Goal: Book appointment/travel/reservation

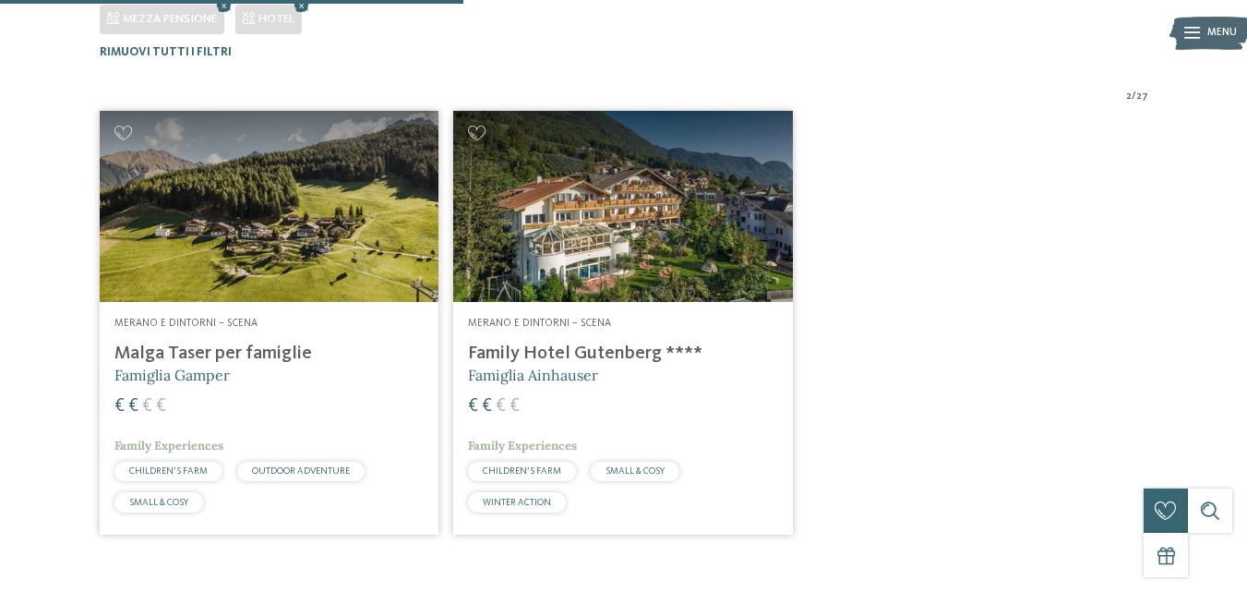
scroll to position [493, 0]
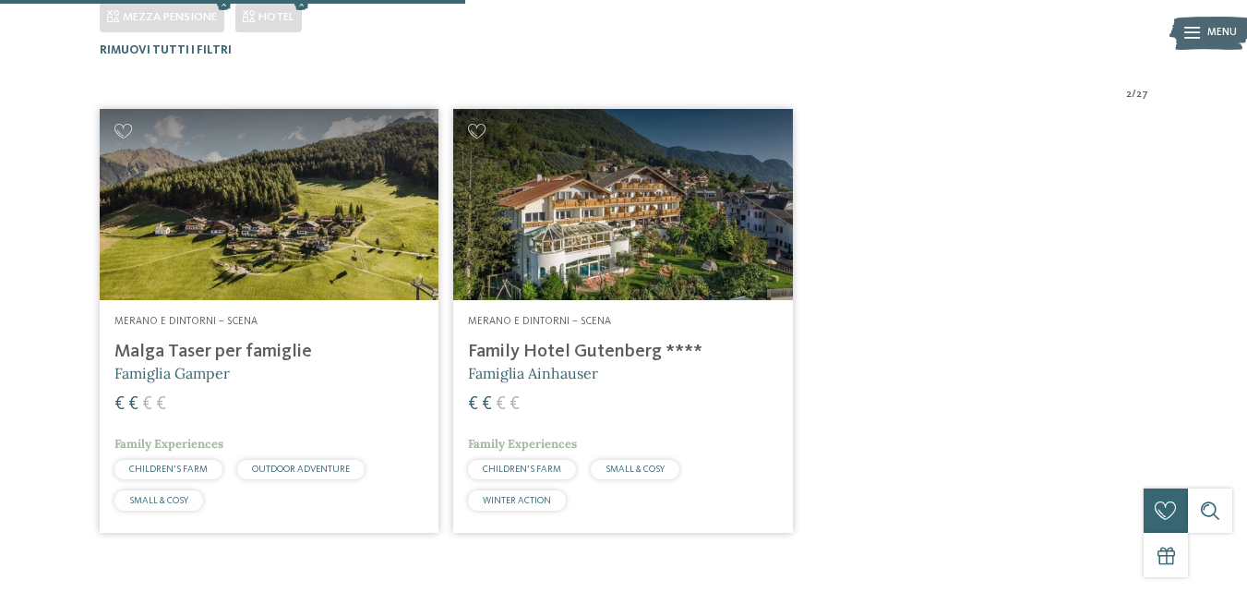
click at [267, 216] on img at bounding box center [270, 204] width 340 height 191
click at [580, 219] on img at bounding box center [623, 204] width 340 height 191
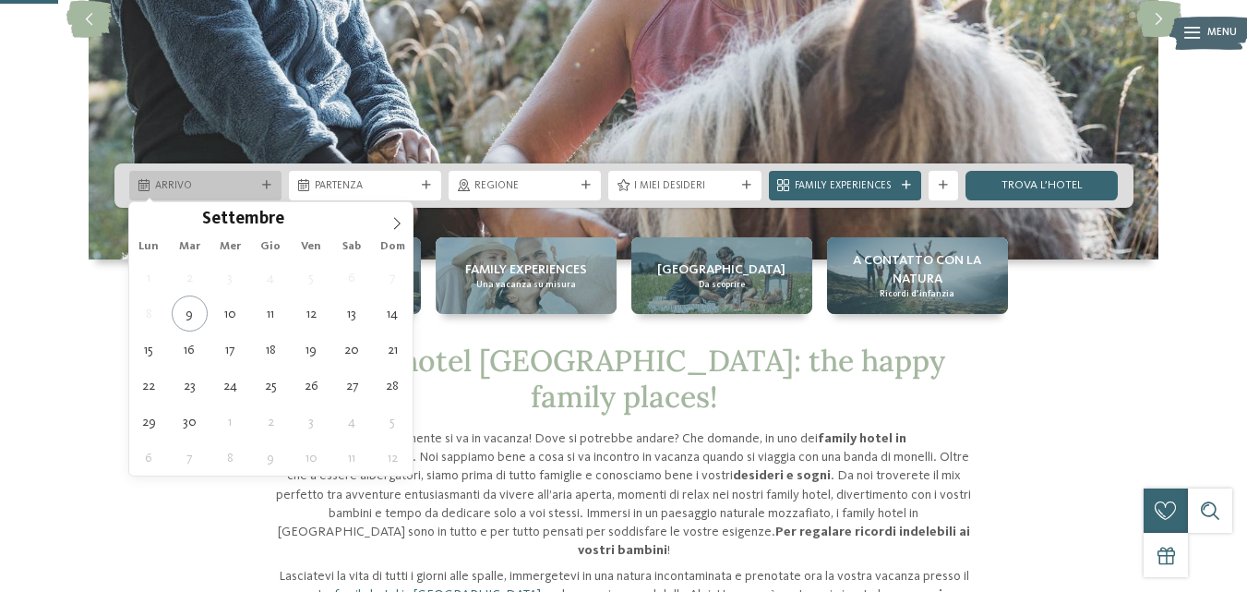
click at [265, 186] on icon at bounding box center [266, 185] width 9 height 9
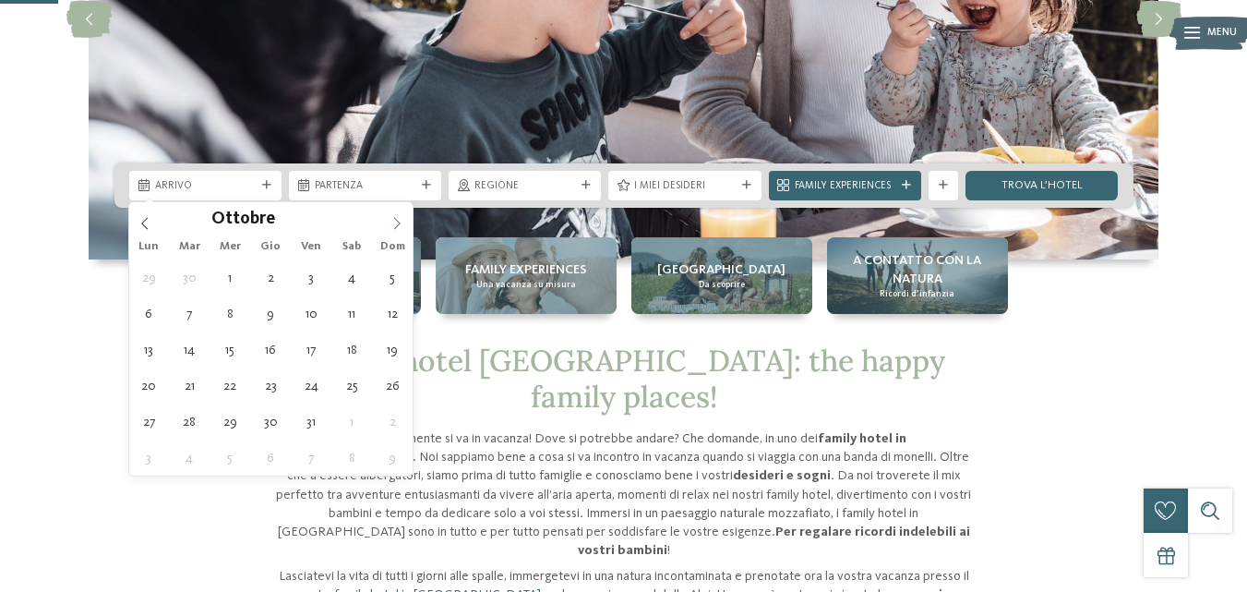
click at [394, 226] on icon at bounding box center [396, 223] width 13 height 13
type div "[DATE]"
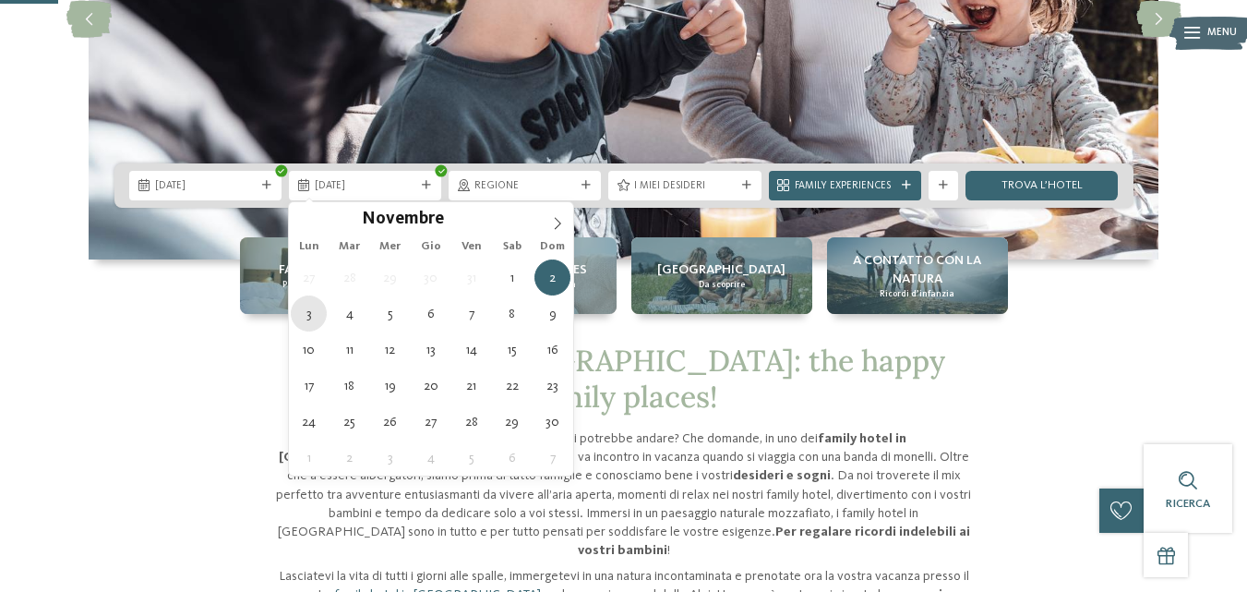
type div "[DATE]"
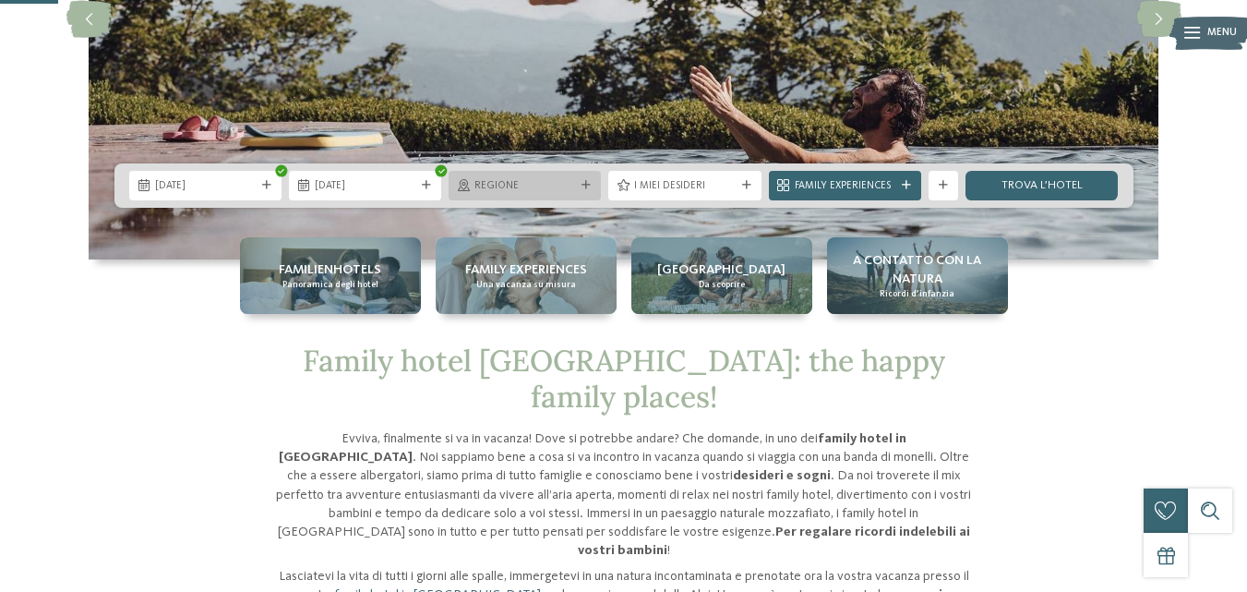
click at [557, 194] on div "Regione" at bounding box center [525, 186] width 152 height 30
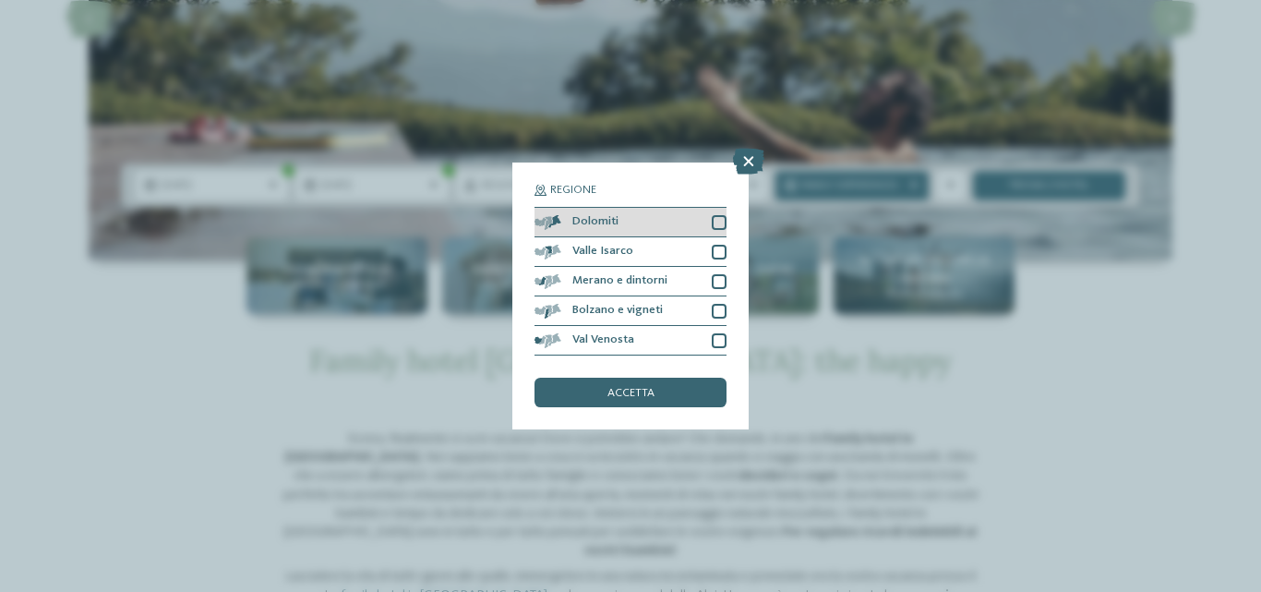
click at [710, 228] on div "Dolomiti" at bounding box center [630, 223] width 192 height 30
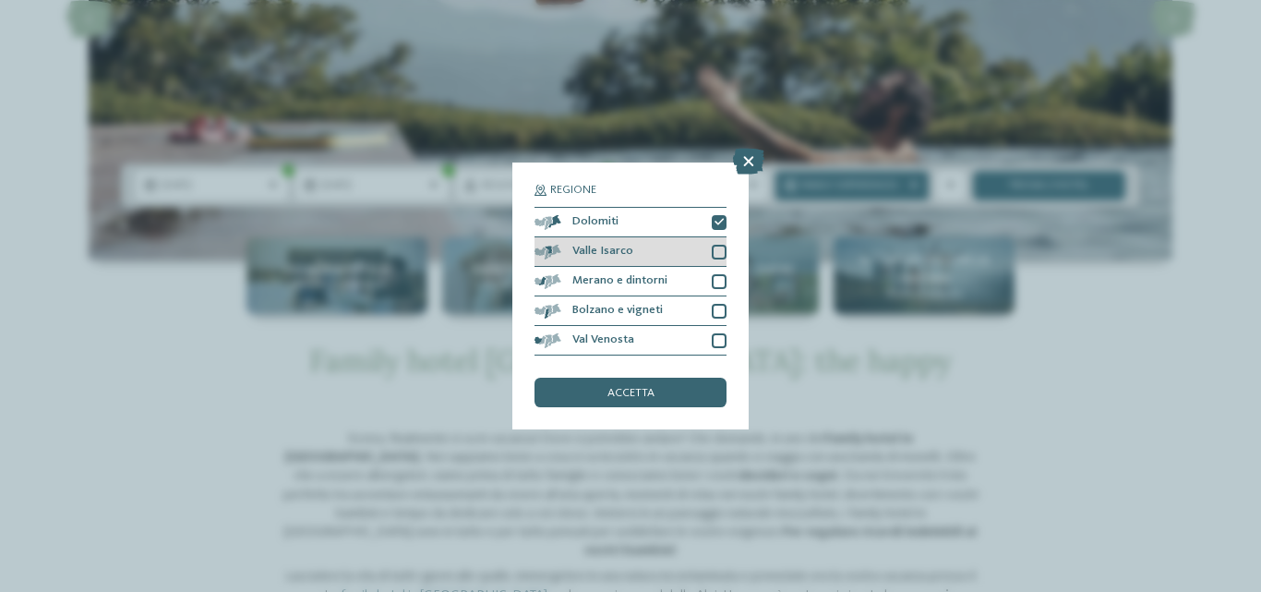
click at [719, 254] on div at bounding box center [719, 252] width 15 height 15
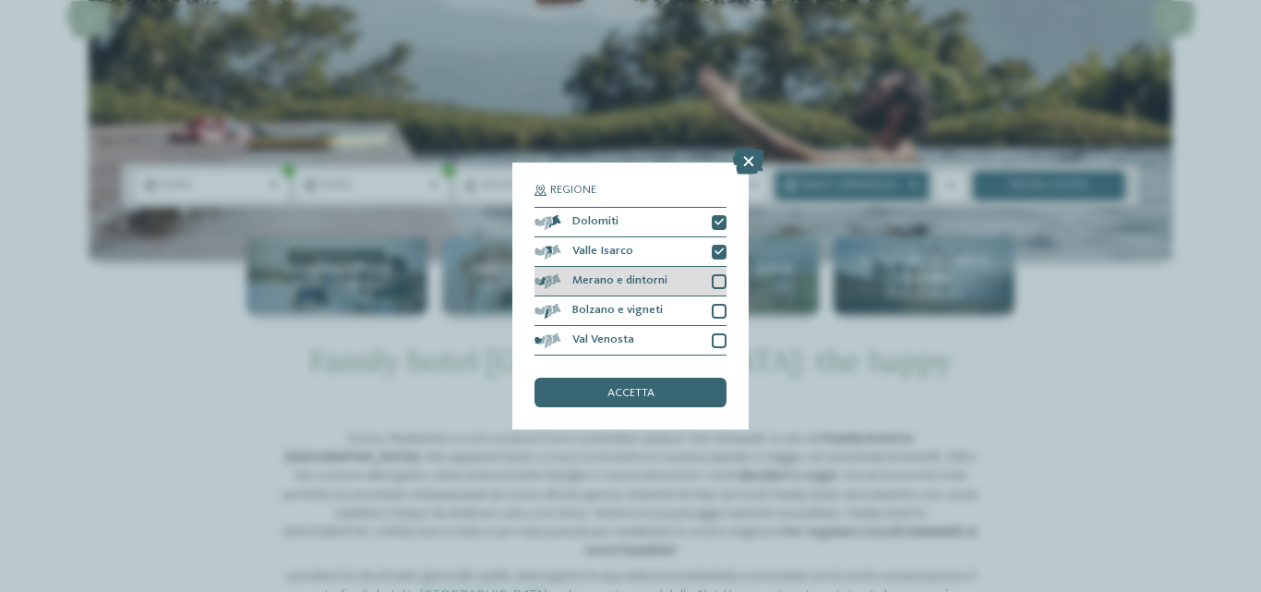
click at [712, 278] on div at bounding box center [719, 281] width 15 height 15
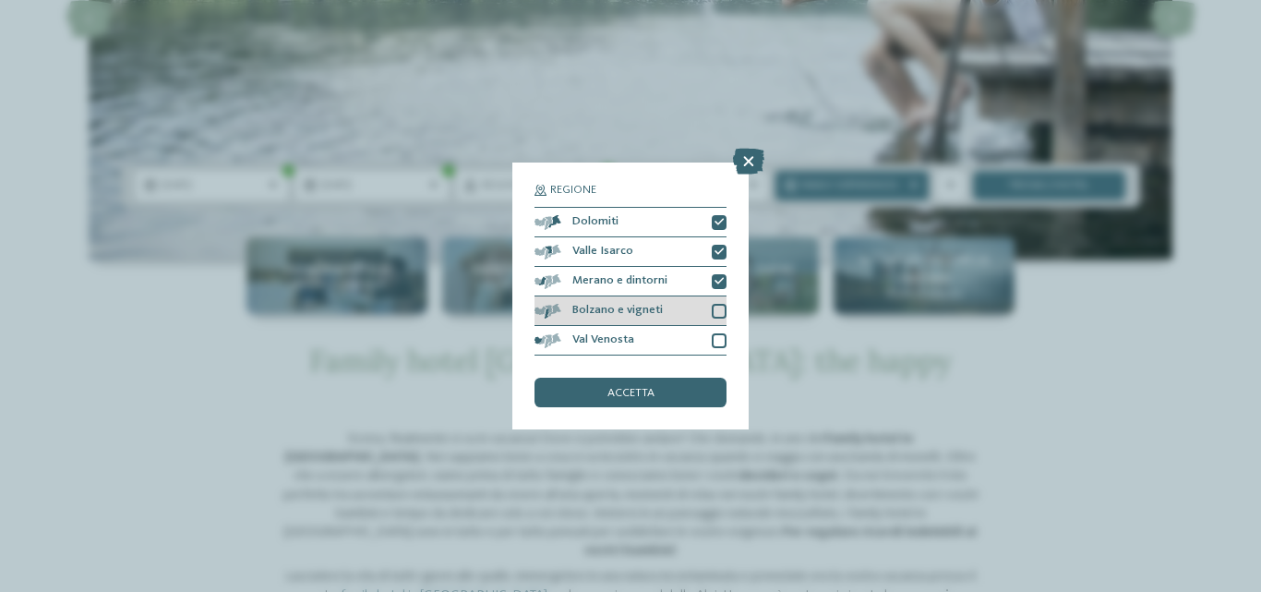
click at [706, 312] on div "Bolzano e vigneti" at bounding box center [630, 311] width 192 height 30
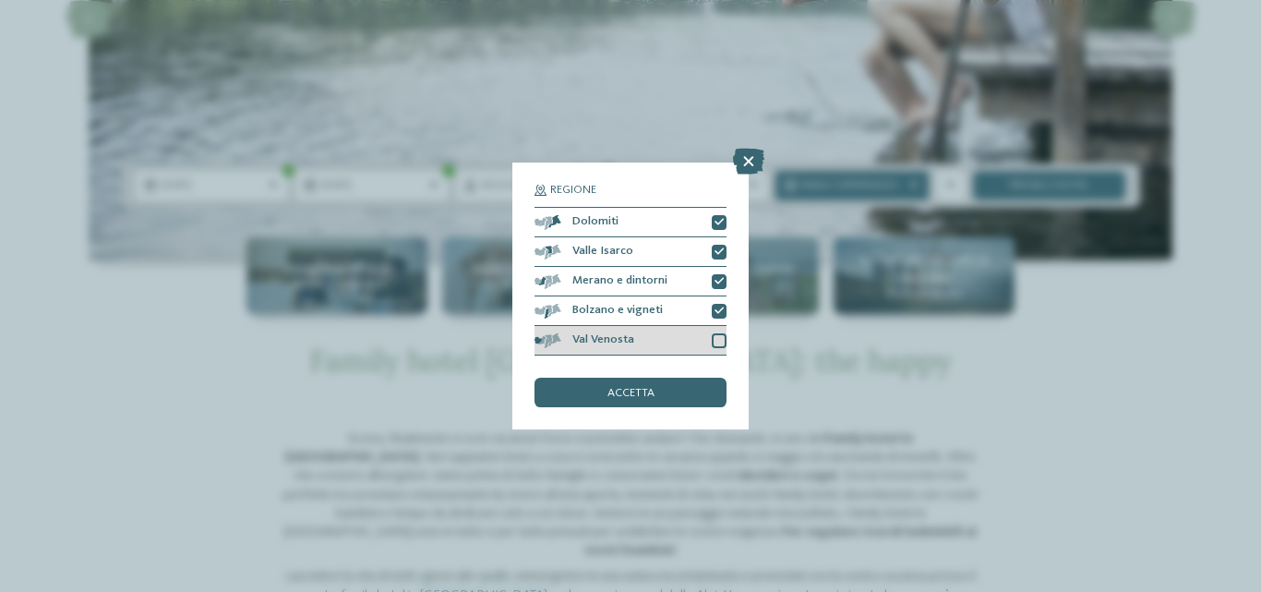
click at [714, 336] on div at bounding box center [719, 340] width 15 height 15
click at [657, 395] on div "accetta" at bounding box center [630, 392] width 192 height 30
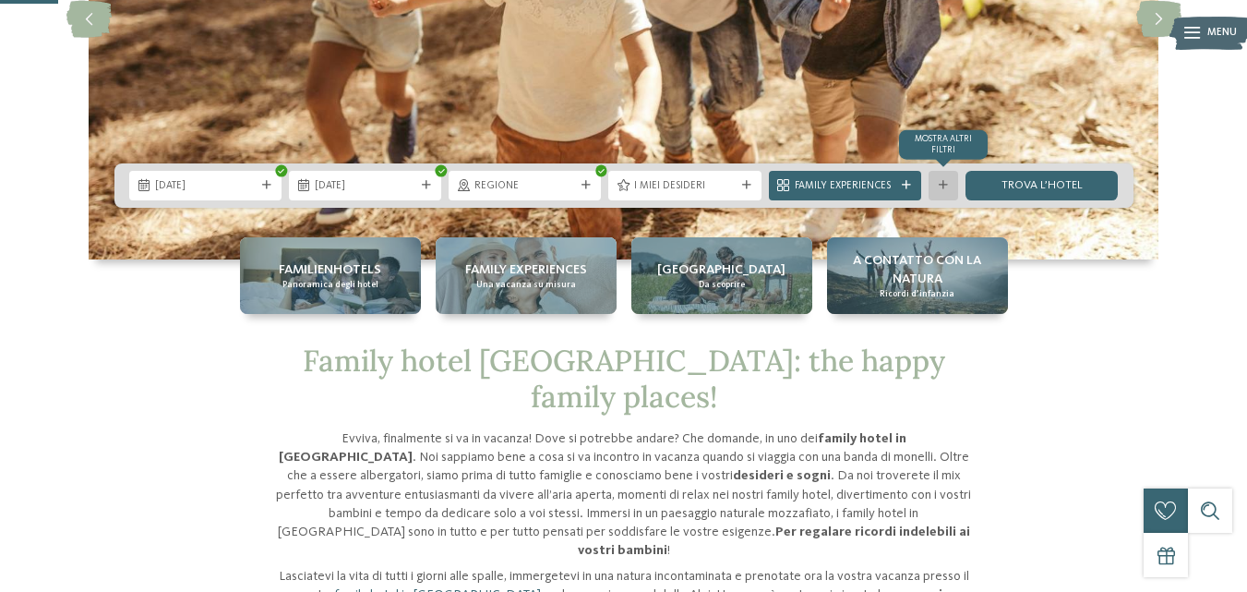
click at [948, 183] on div at bounding box center [943, 185] width 15 height 9
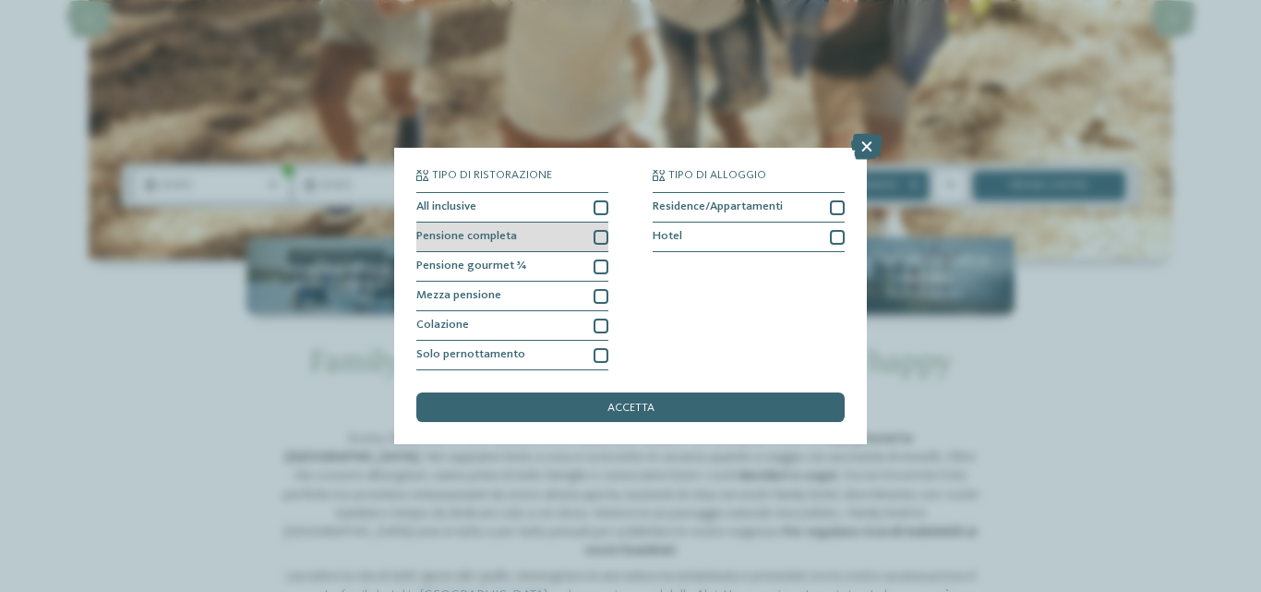
click at [602, 234] on div at bounding box center [600, 237] width 15 height 15
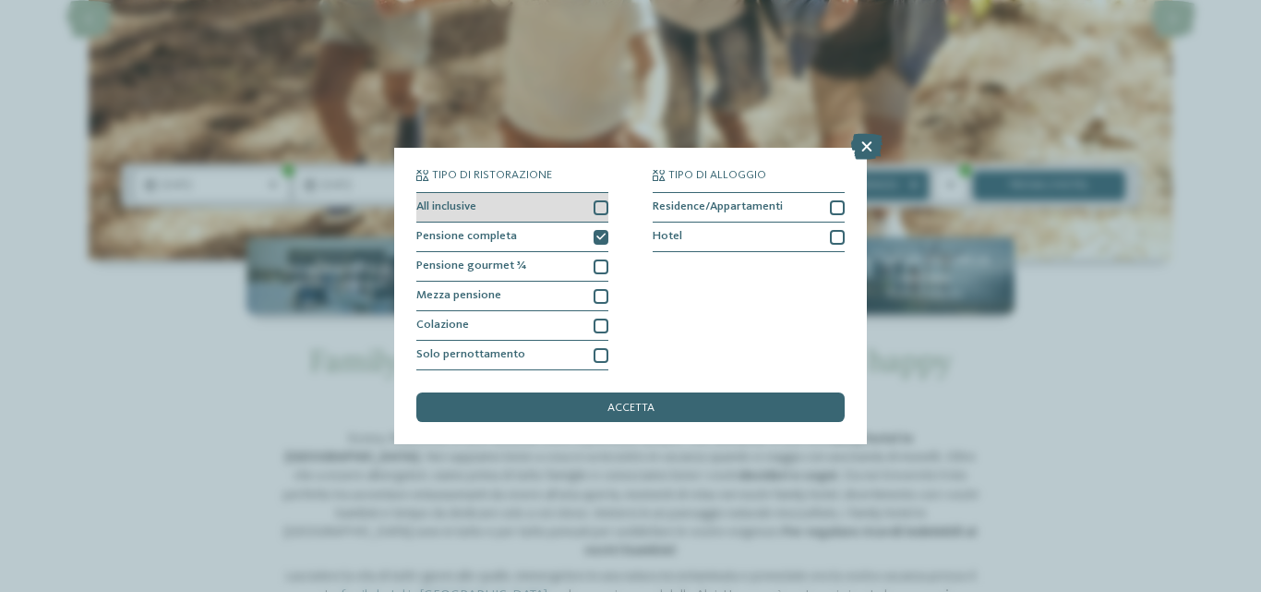
click at [602, 207] on div at bounding box center [600, 207] width 15 height 15
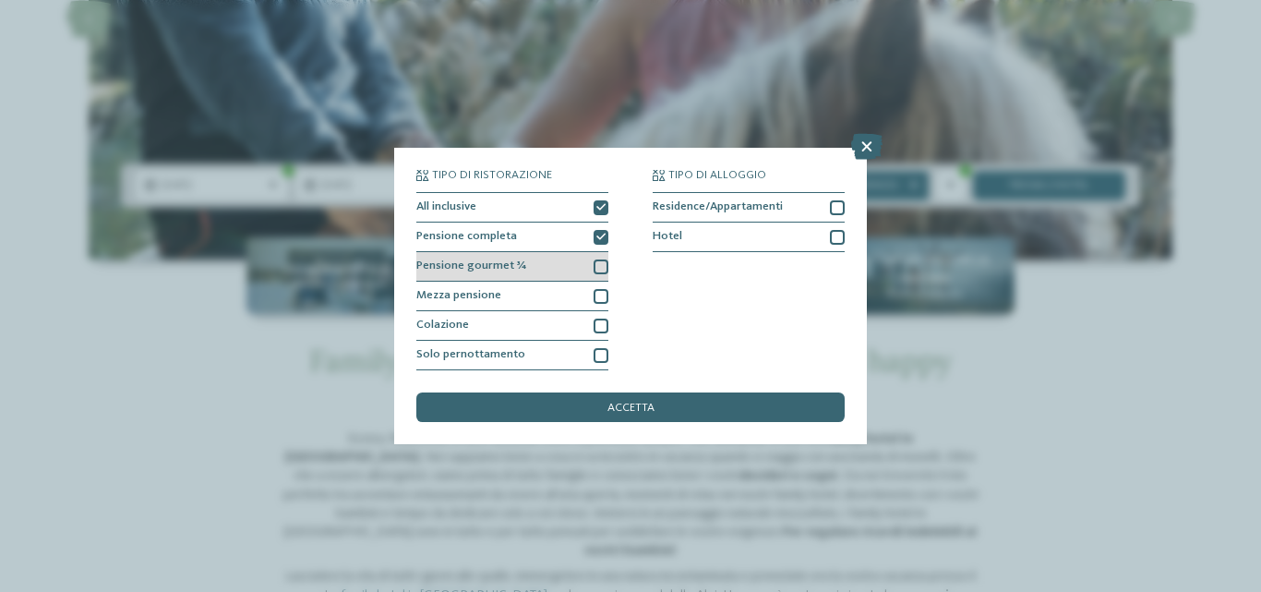
click at [600, 266] on div at bounding box center [600, 266] width 15 height 15
click at [593, 294] on div "Mezza pensione" at bounding box center [512, 296] width 192 height 30
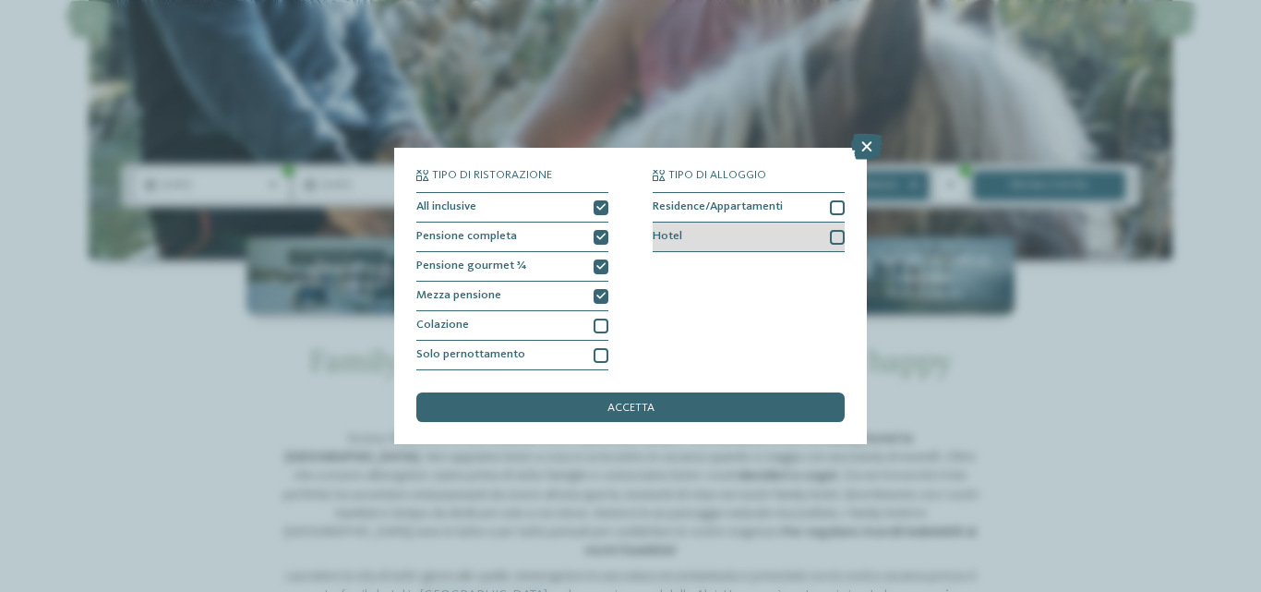
click at [842, 237] on div at bounding box center [837, 237] width 15 height 15
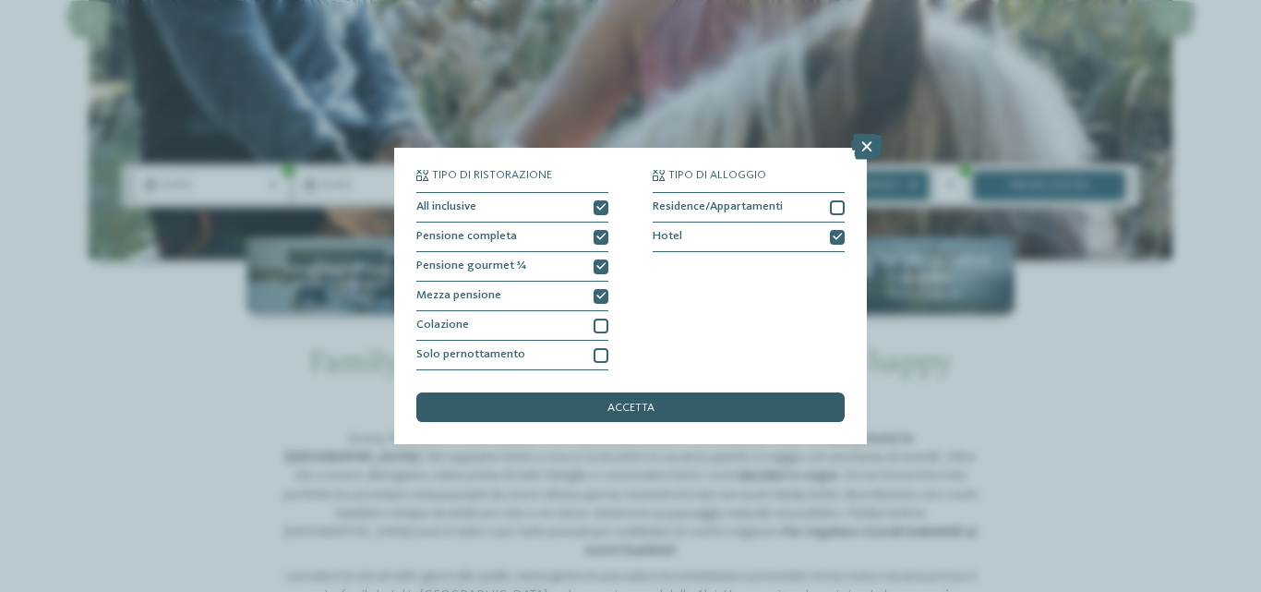
click at [707, 400] on div "accetta" at bounding box center [630, 407] width 428 height 30
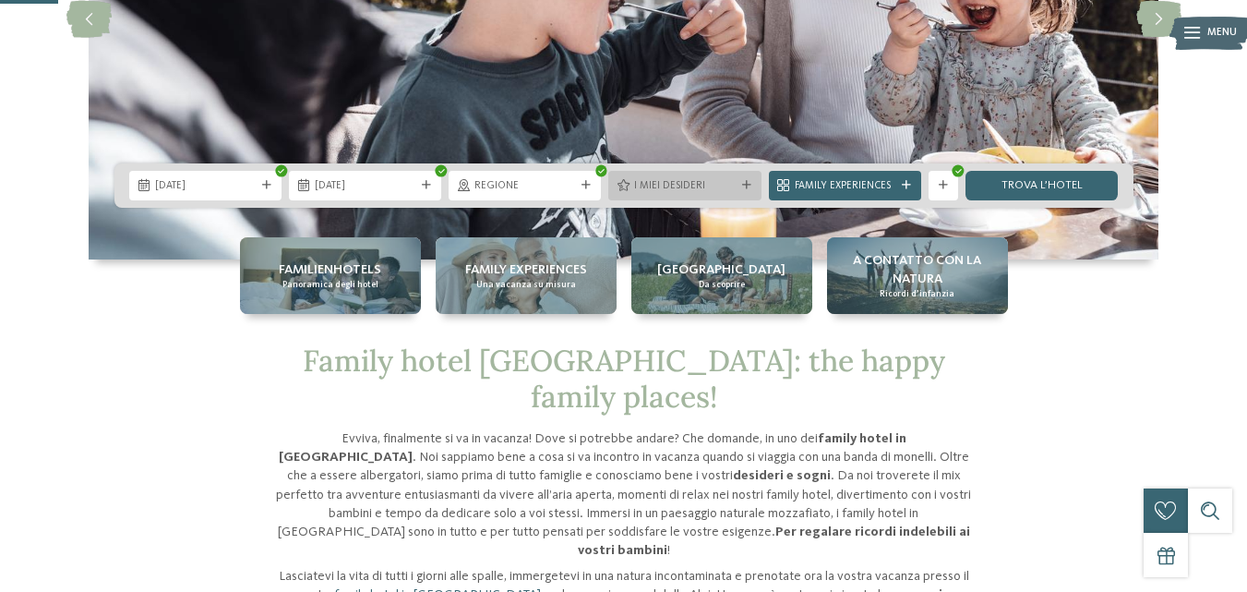
click at [745, 186] on icon at bounding box center [746, 185] width 9 height 9
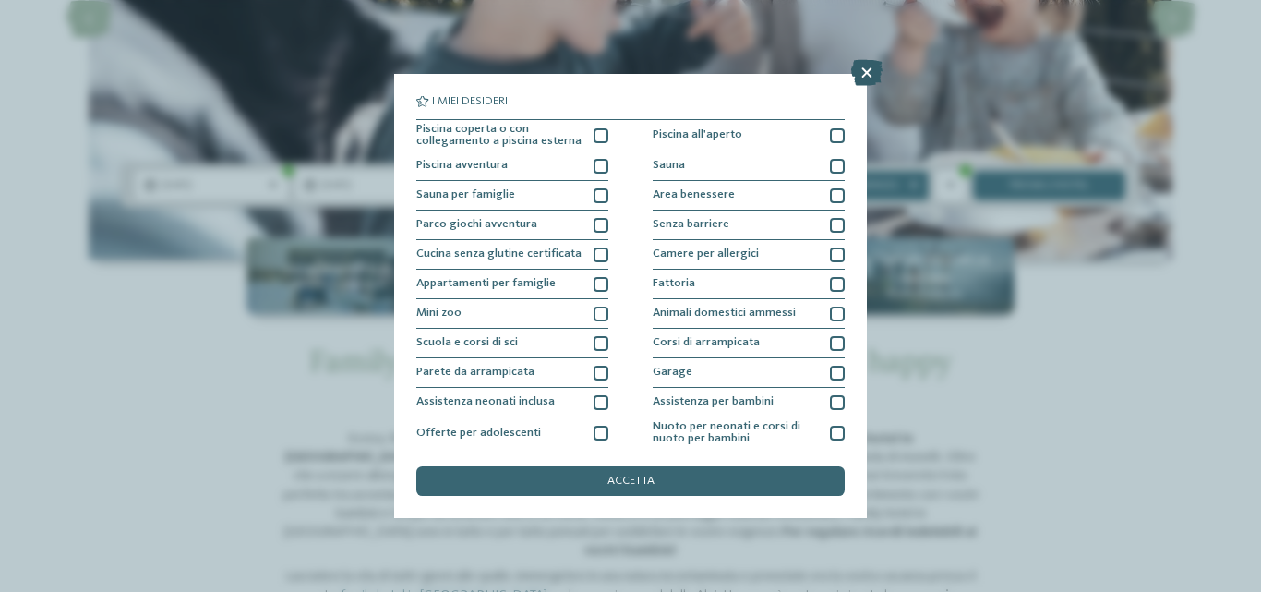
click at [862, 78] on icon at bounding box center [866, 73] width 31 height 26
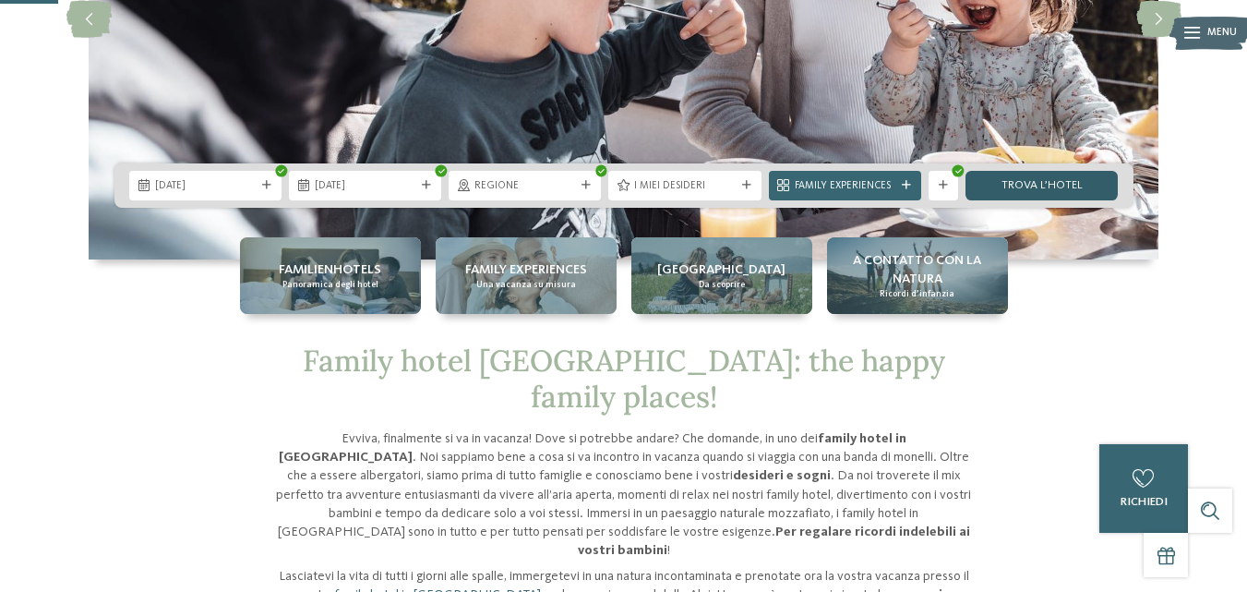
click at [1054, 180] on link "trova l’hotel" at bounding box center [1041, 186] width 152 height 30
